Goal: Navigation & Orientation: Find specific page/section

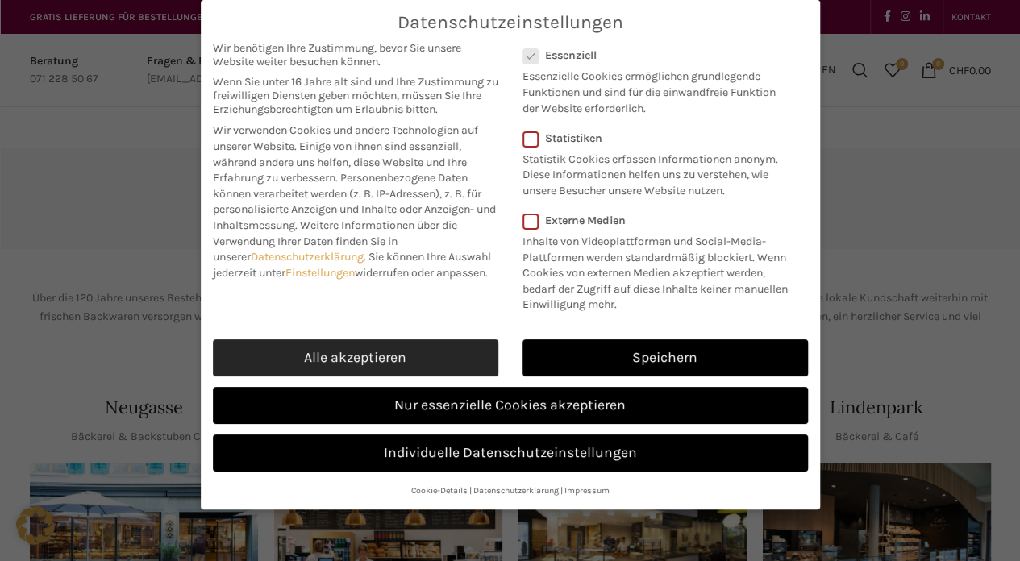
click at [433, 343] on link "Alle akzeptieren" at bounding box center [355, 357] width 285 height 37
checkbox input "true"
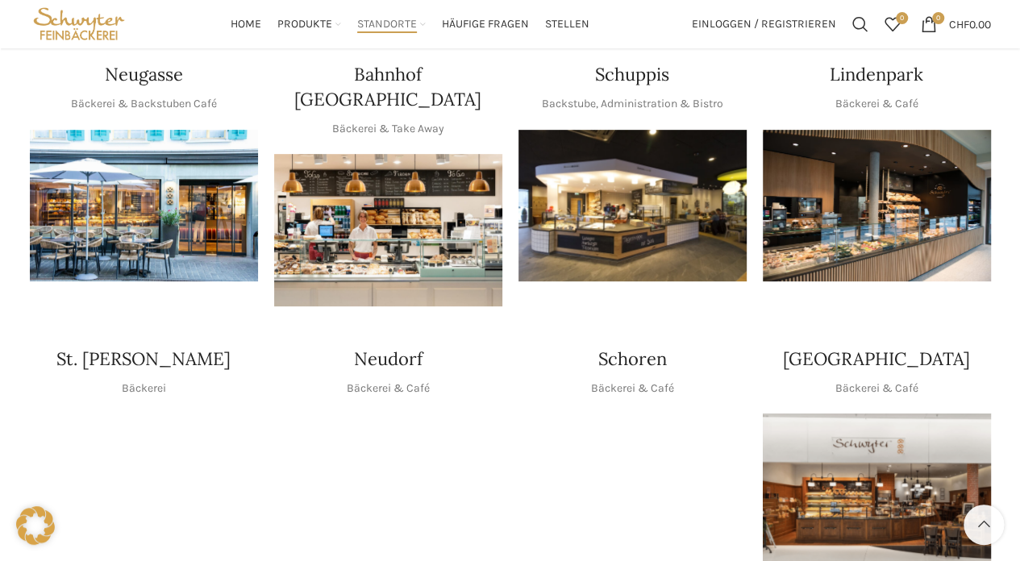
scroll to position [323, 0]
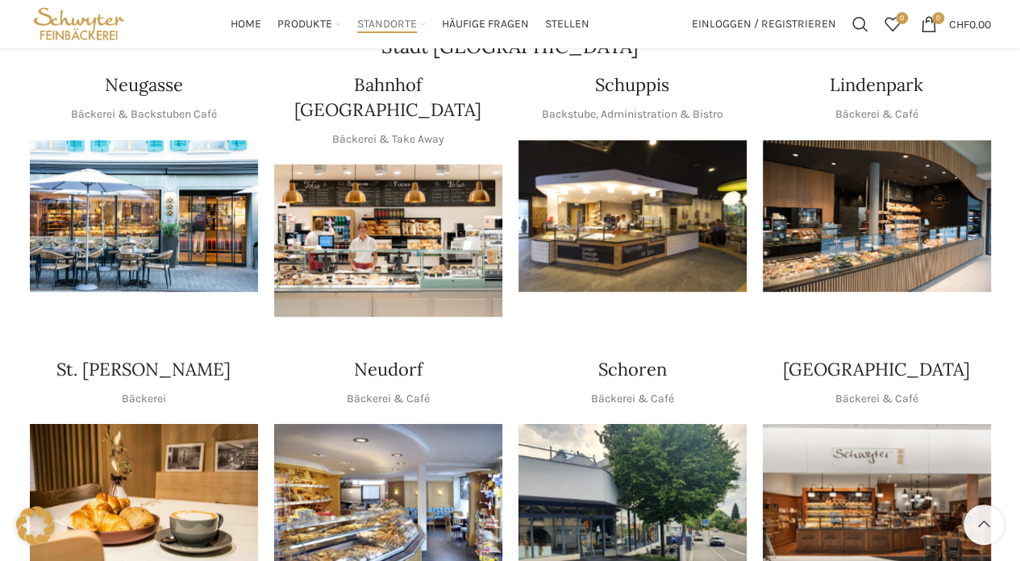
click at [618, 219] on img "1 / 1" at bounding box center [632, 216] width 228 height 152
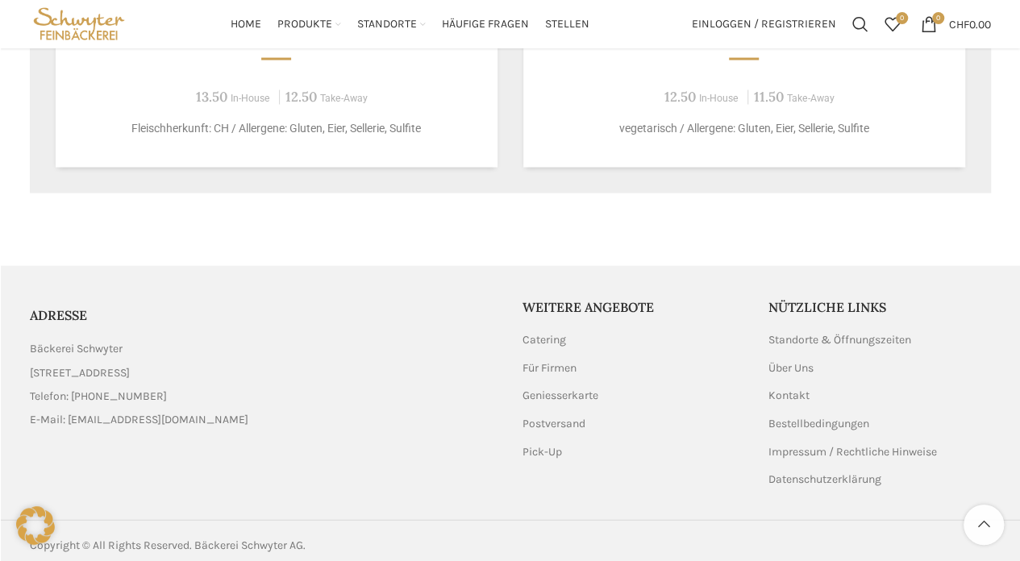
scroll to position [1583, 0]
